Goal: Information Seeking & Learning: Find specific fact

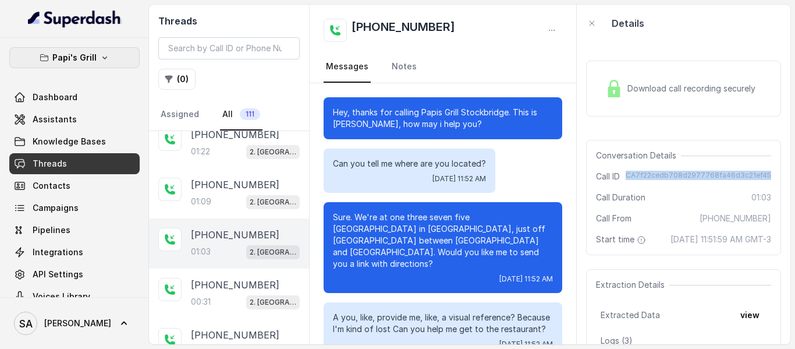
scroll to position [354, 0]
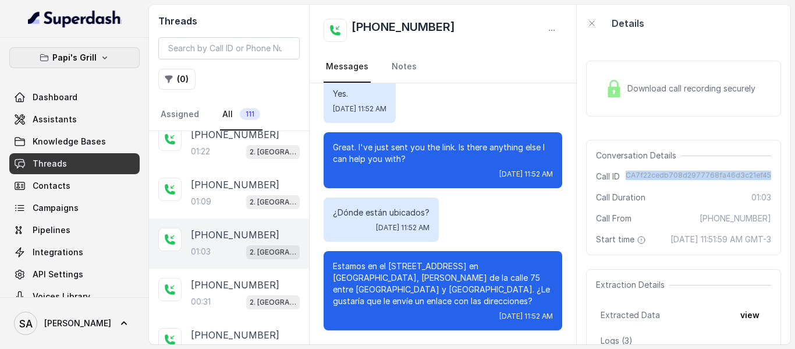
click at [100, 61] on icon "button" at bounding box center [104, 57] width 9 height 9
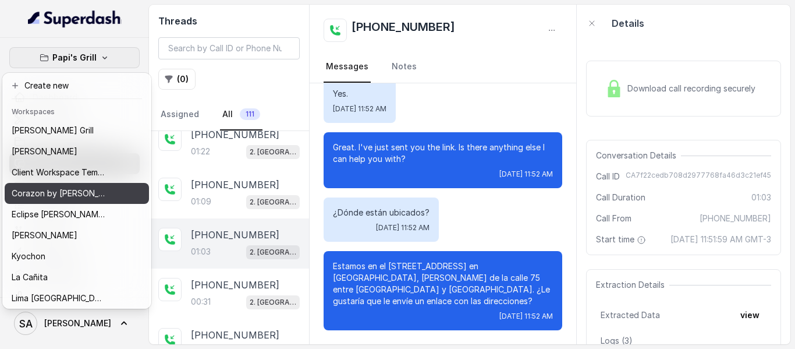
click at [59, 185] on button "Corazon by [PERSON_NAME]" at bounding box center [77, 193] width 144 height 21
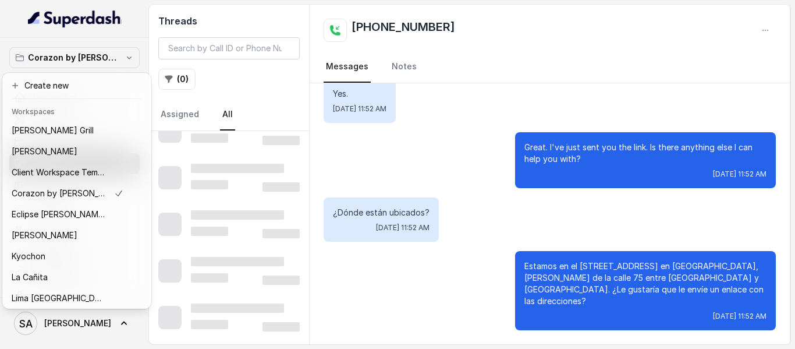
scroll to position [331, 0]
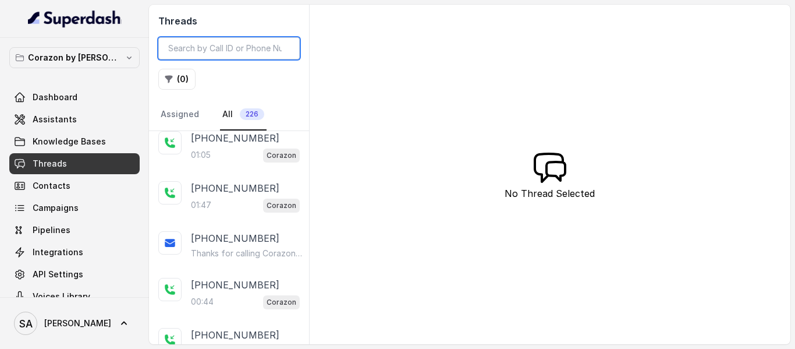
click at [201, 51] on input "search" at bounding box center [228, 48] width 141 height 22
paste input "CA090737a0c3fd62761dc796aaaff904f6"
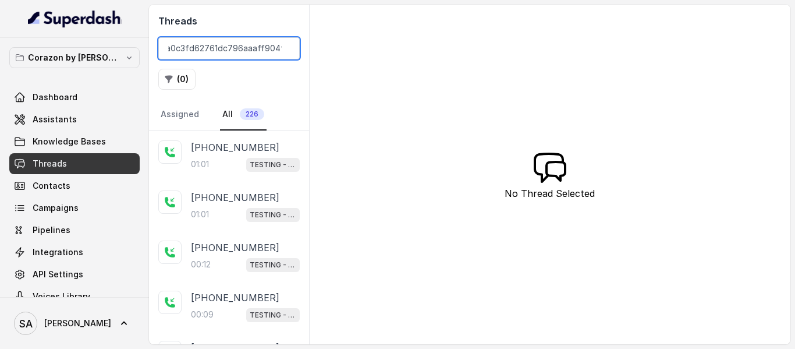
type input "CA090737a0c3fd62761dc796aaaff904f6"
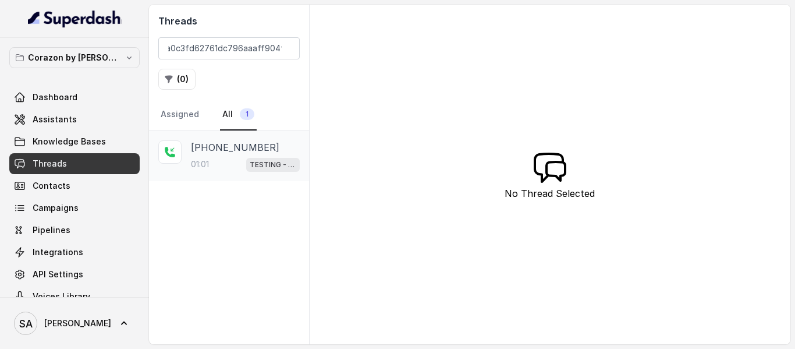
click at [236, 160] on div "01:01 TESTING - Corazon" at bounding box center [245, 164] width 109 height 15
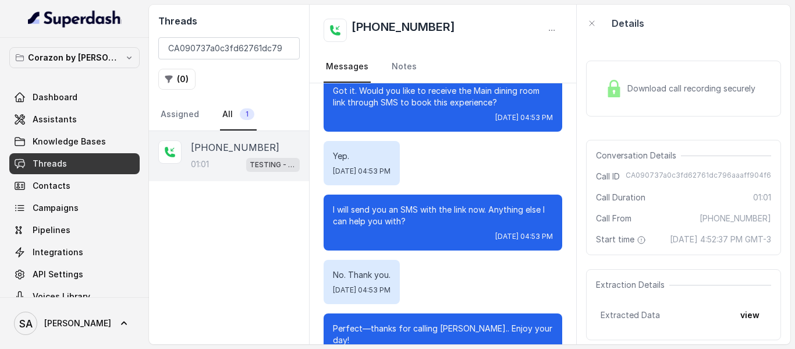
scroll to position [504, 0]
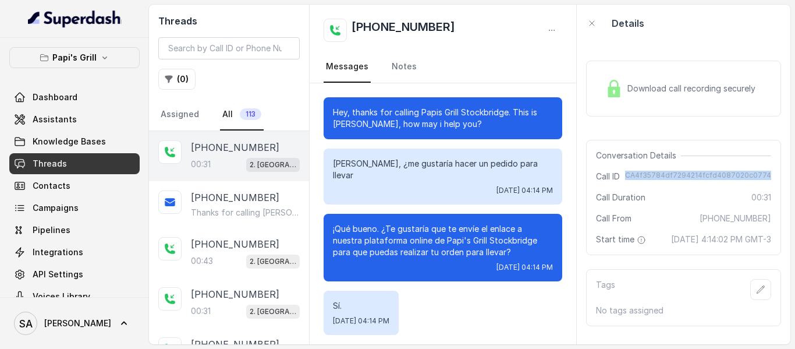
scroll to position [58, 0]
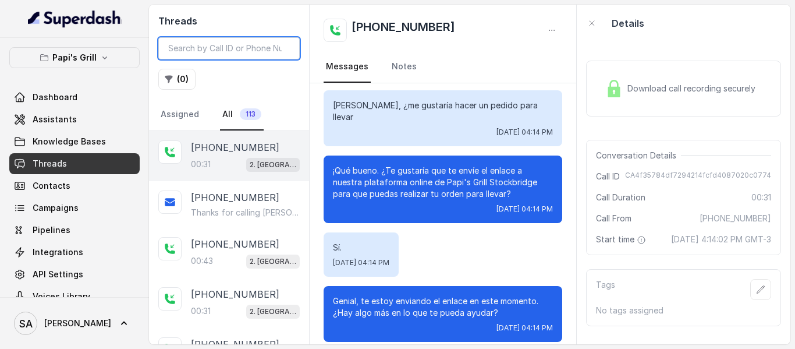
click at [270, 48] on input "search" at bounding box center [228, 48] width 141 height 22
paste input "CA2fc48aab8cdd79c0fdbbdb71c70cedc6"
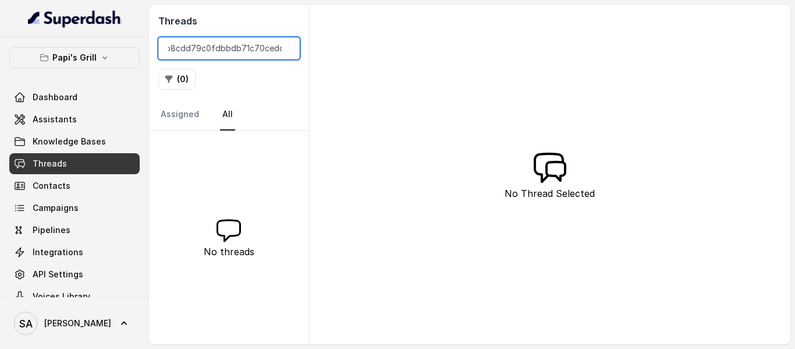
type input "CA2fc48aab8cdd79c0fdbbdb71c70cedc6"
click at [178, 52] on input "CA2fc48aab8cdd79c0fdbbdb71c70cedc6" at bounding box center [228, 48] width 141 height 22
click at [284, 45] on input "CA2fc48aab8cdd79c0fdbbdb71c70cedc6" at bounding box center [228, 48] width 141 height 22
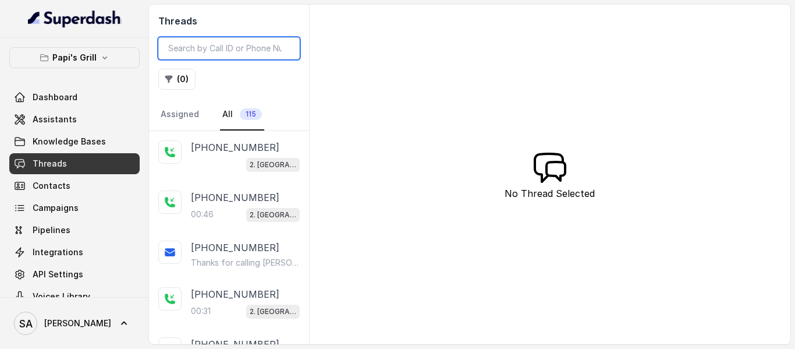
click at [206, 49] on input "search" at bounding box center [228, 48] width 141 height 22
click at [80, 63] on p "Papi's Grill" at bounding box center [74, 58] width 44 height 14
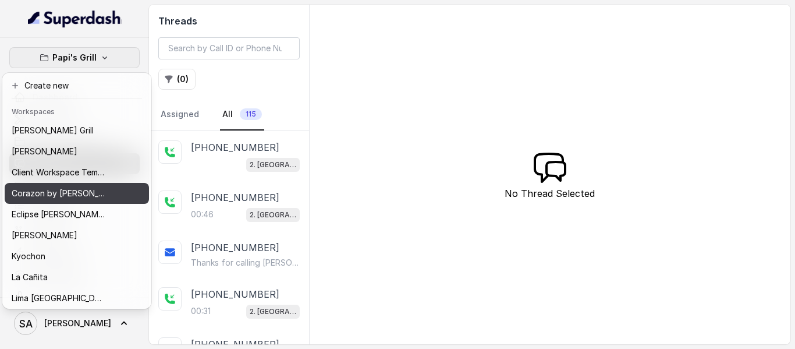
click at [49, 189] on p "Corazon by [PERSON_NAME]" at bounding box center [58, 193] width 93 height 14
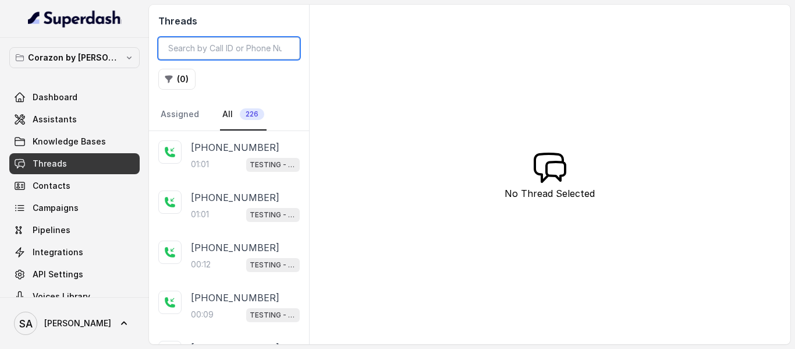
click at [219, 45] on input "search" at bounding box center [228, 48] width 141 height 22
paste input "CA2fc48aab8cdd79c0fdbbdb71c70cedc6"
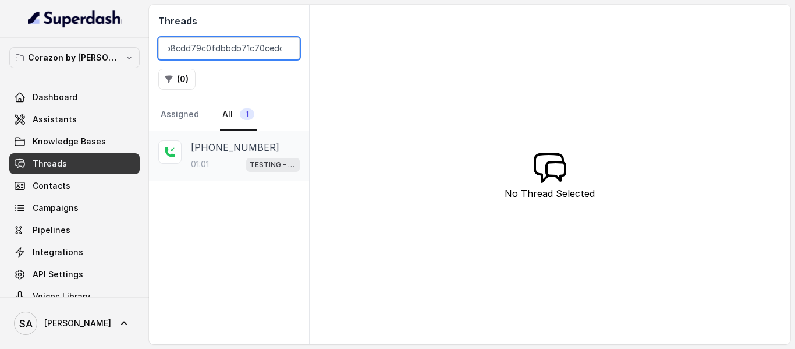
type input "CA2fc48aab8cdd79c0fdbbdb71c70cedc6"
click at [233, 146] on p "[PHONE_NUMBER]" at bounding box center [235, 147] width 88 height 14
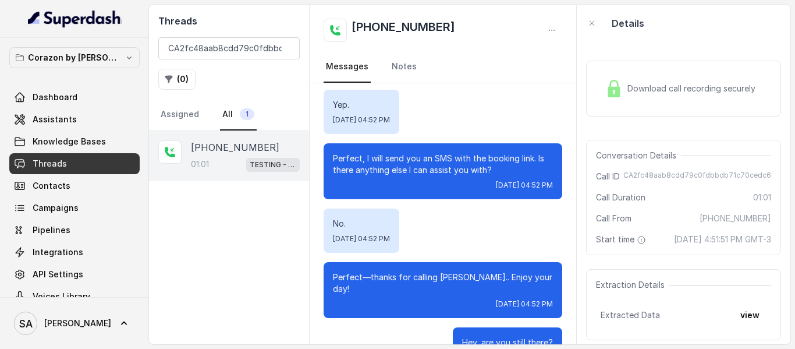
scroll to position [389, 0]
